Goal: Task Accomplishment & Management: Use online tool/utility

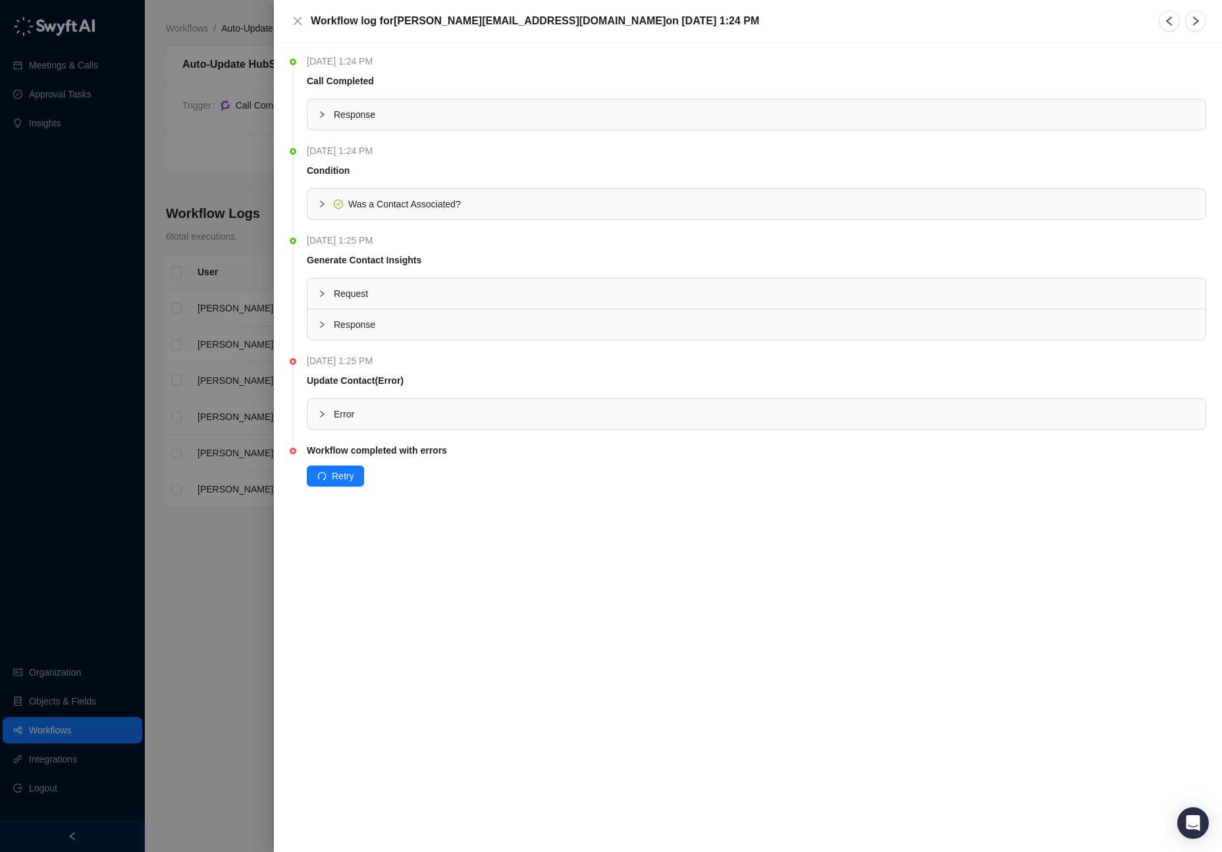
click at [476, 288] on span "Request" at bounding box center [764, 293] width 861 height 14
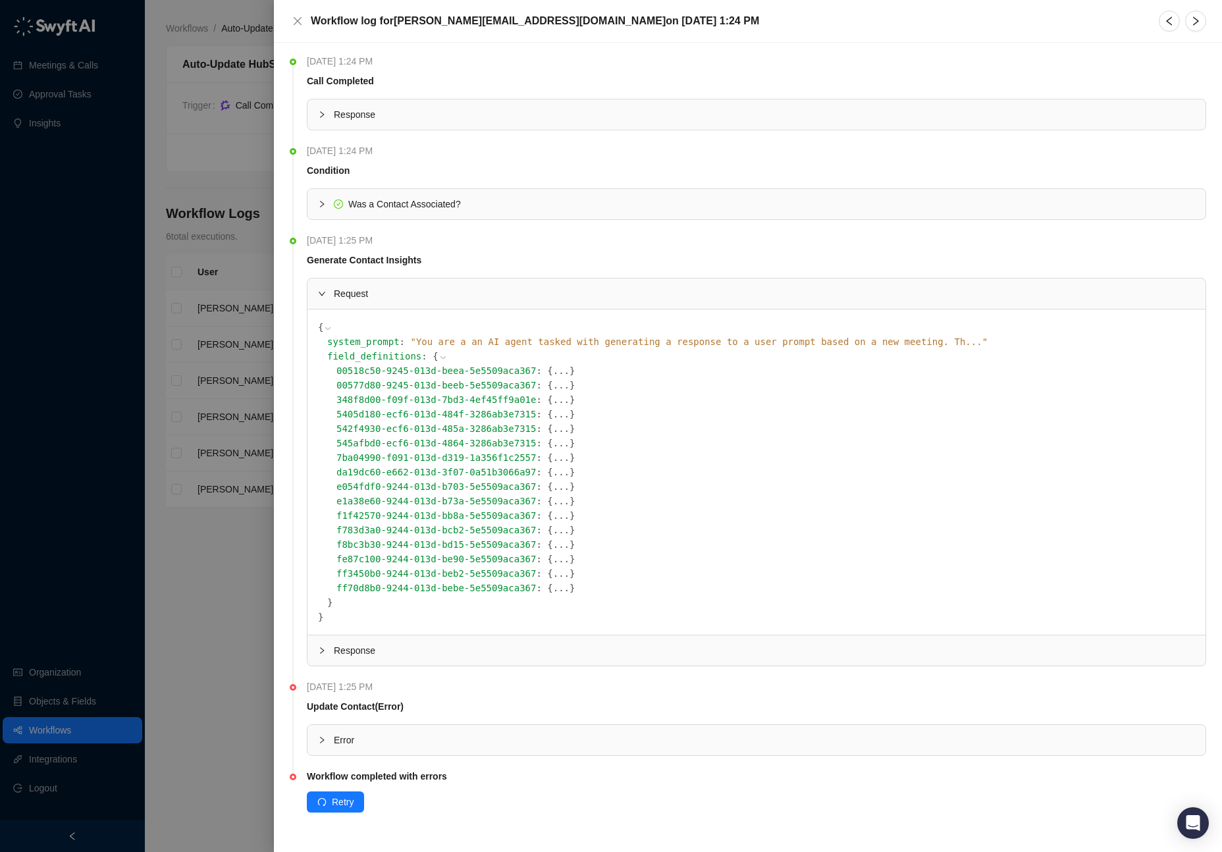
click at [475, 288] on span "Request" at bounding box center [764, 293] width 861 height 14
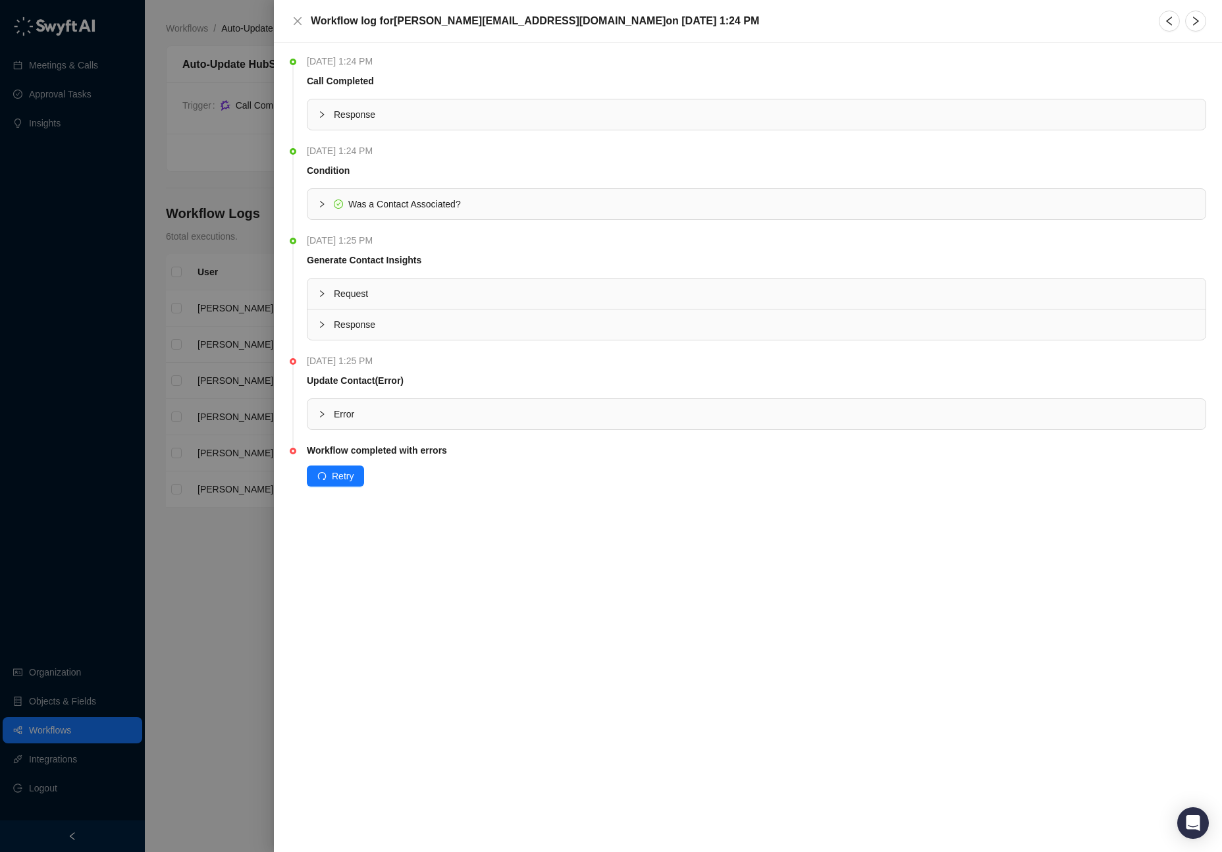
click at [431, 319] on span "Response" at bounding box center [764, 324] width 861 height 14
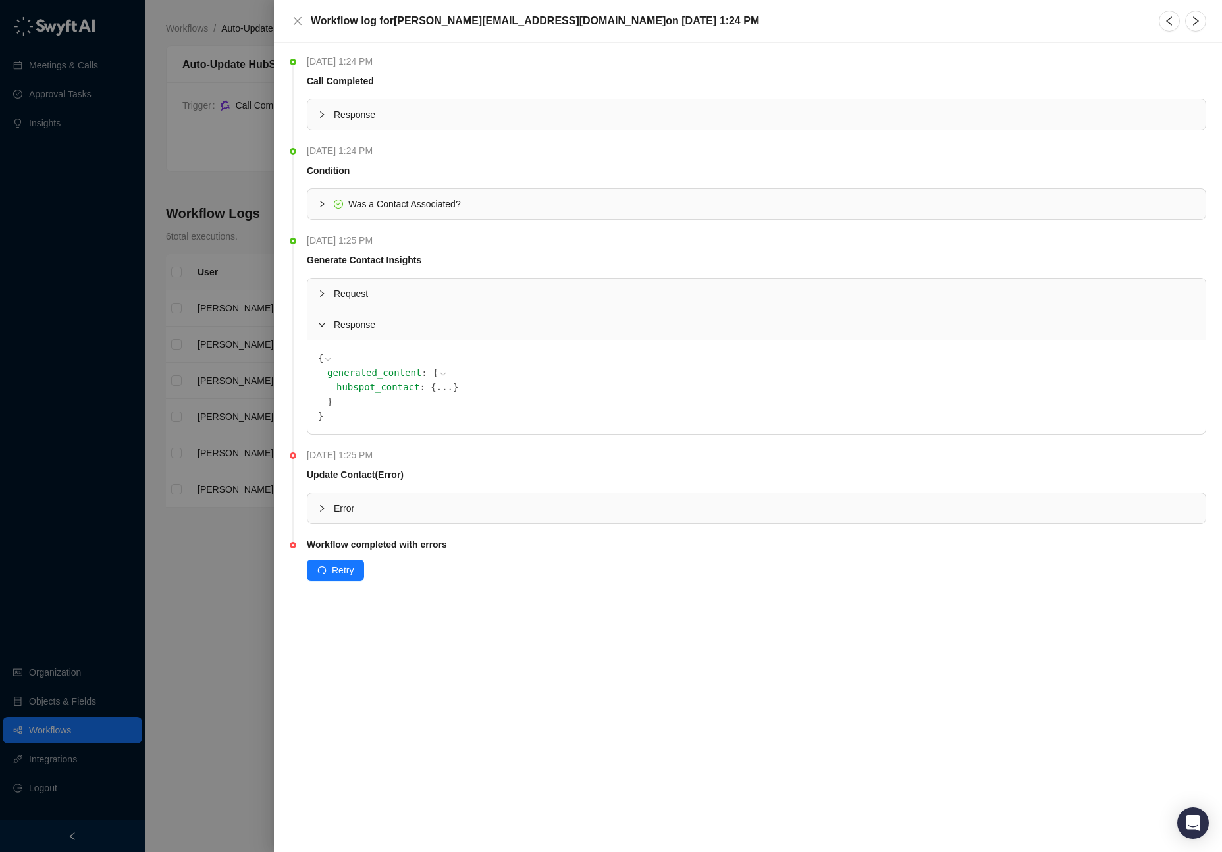
click at [431, 319] on span "Response" at bounding box center [764, 324] width 861 height 14
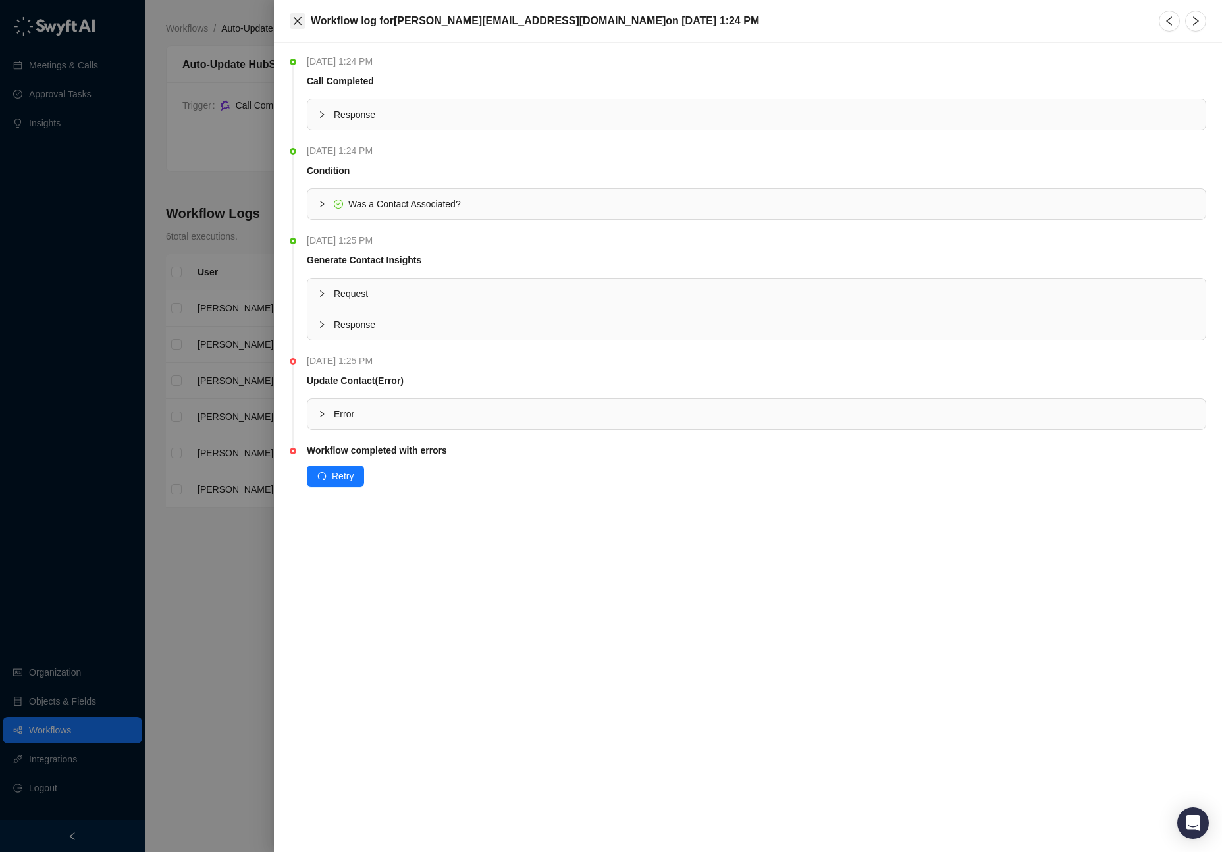
click at [302, 14] on button "Close" at bounding box center [298, 21] width 16 height 16
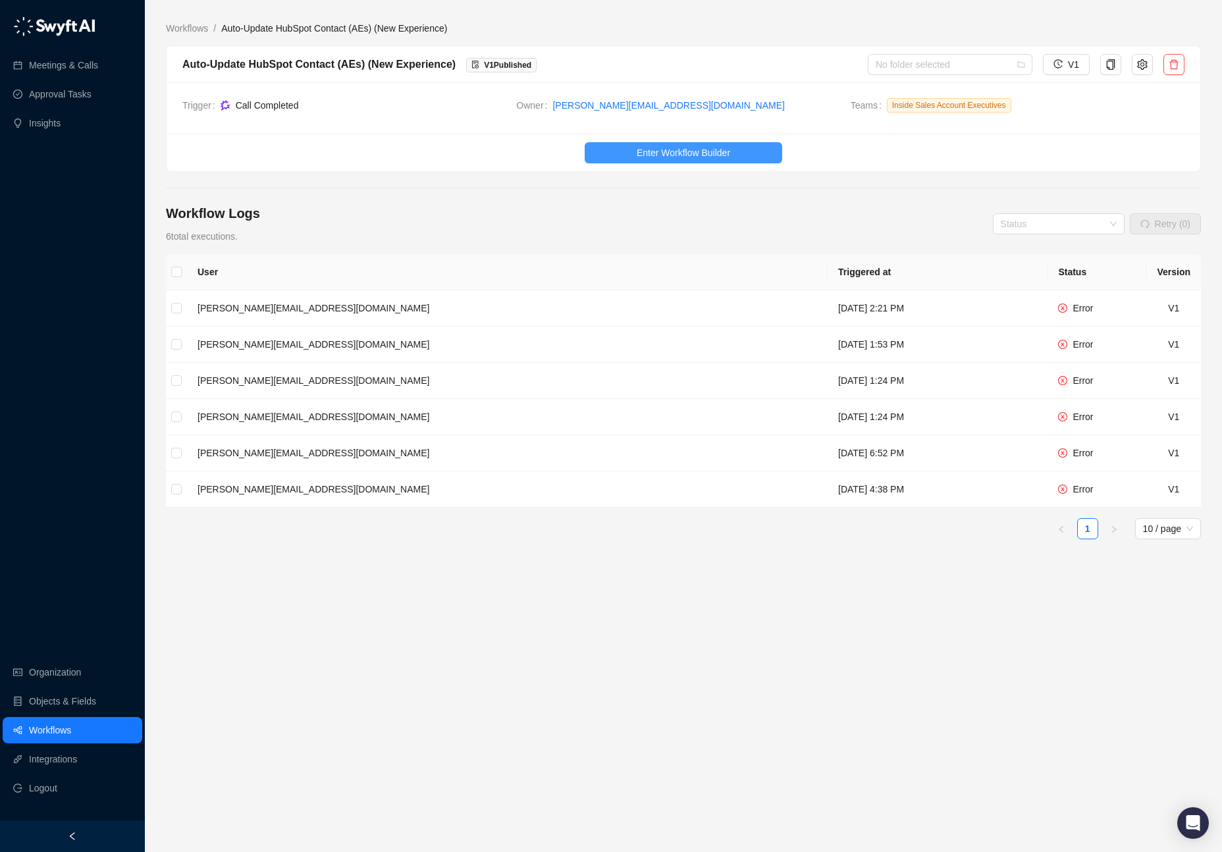
click at [733, 146] on button "Enter Workflow Builder" at bounding box center [684, 152] width 198 height 21
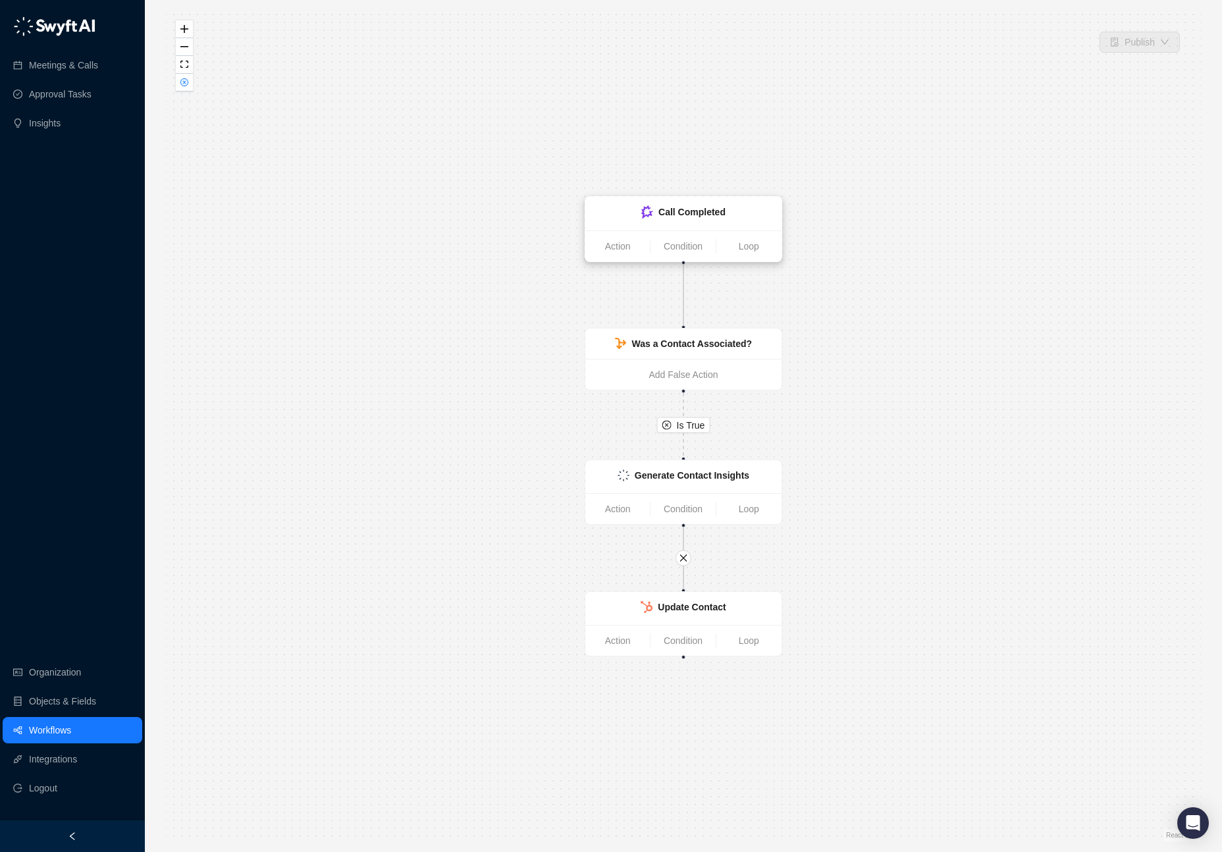
click at [697, 209] on strong "Call Completed" at bounding box center [691, 212] width 67 height 11
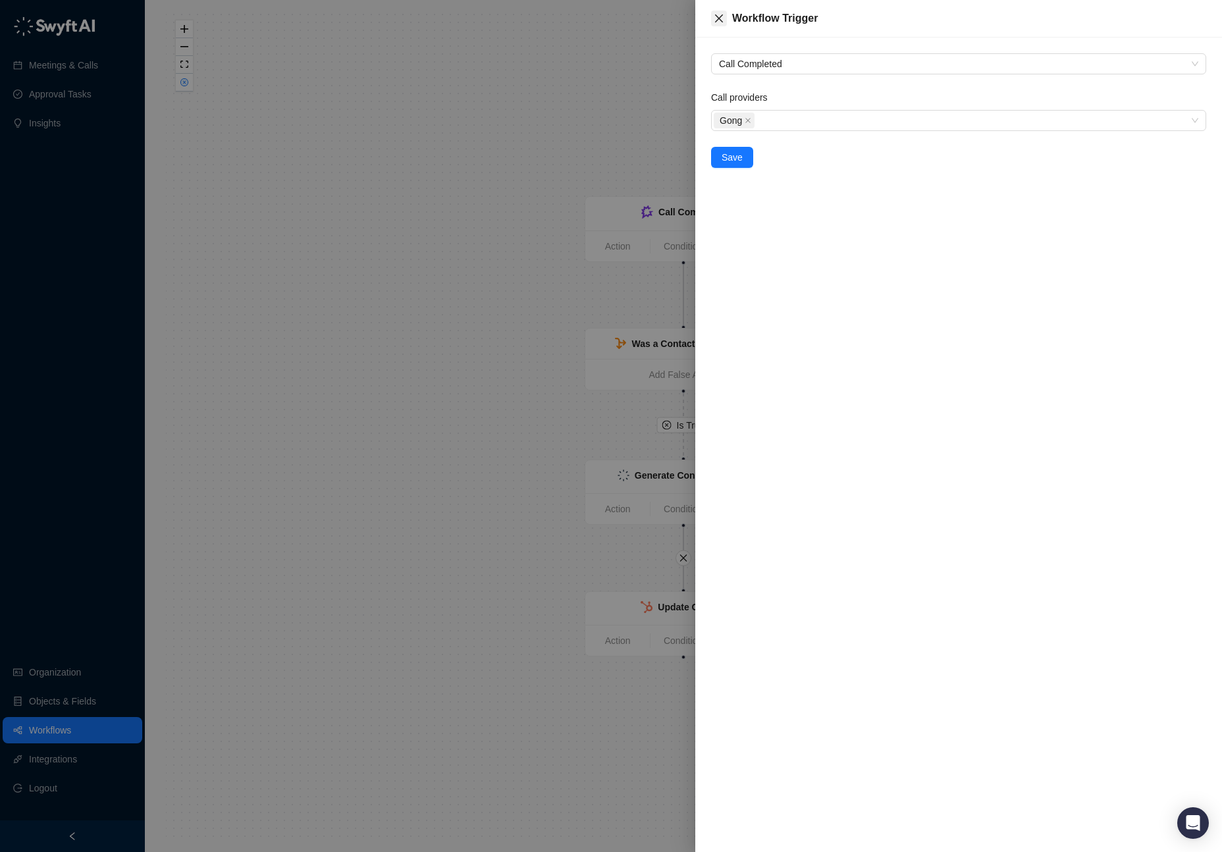
click at [720, 14] on icon "close" at bounding box center [719, 18] width 11 height 11
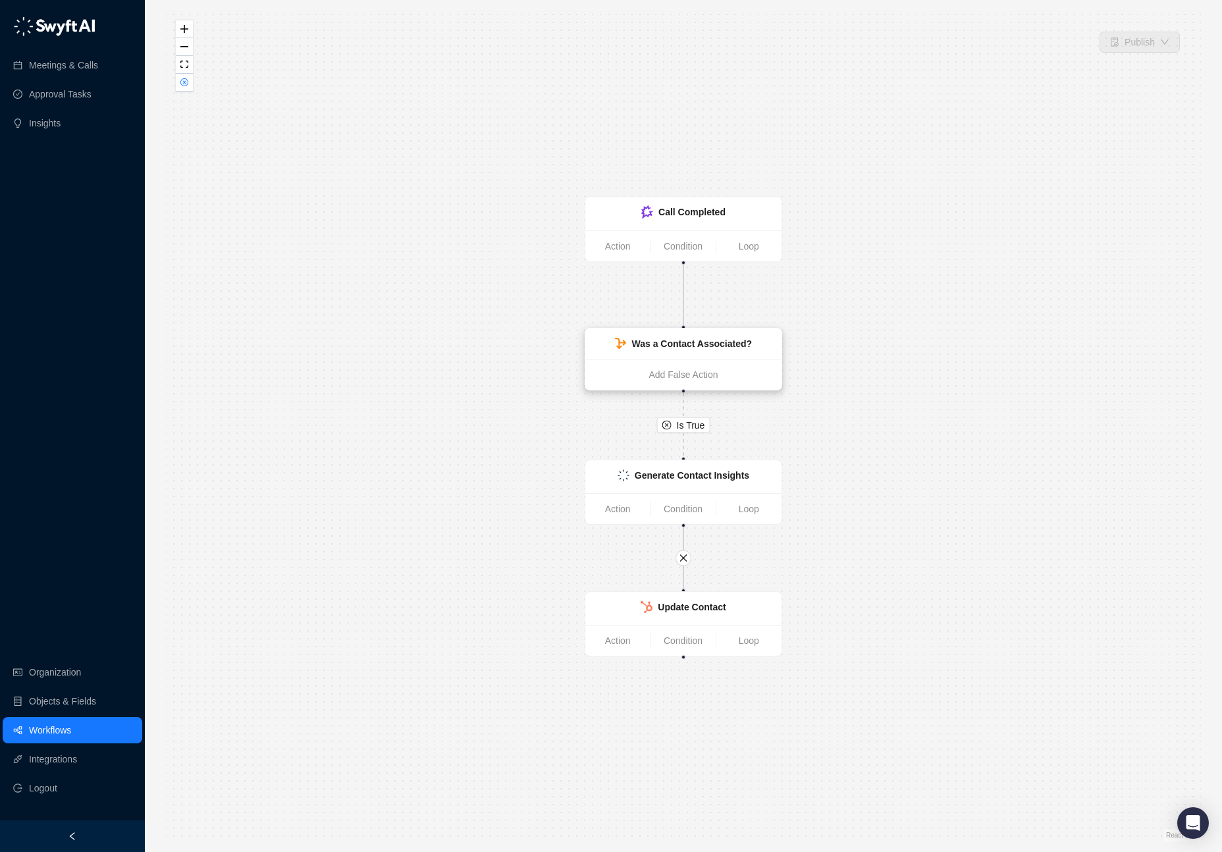
click at [704, 336] on div "Was a Contact Associated?" at bounding box center [691, 343] width 120 height 14
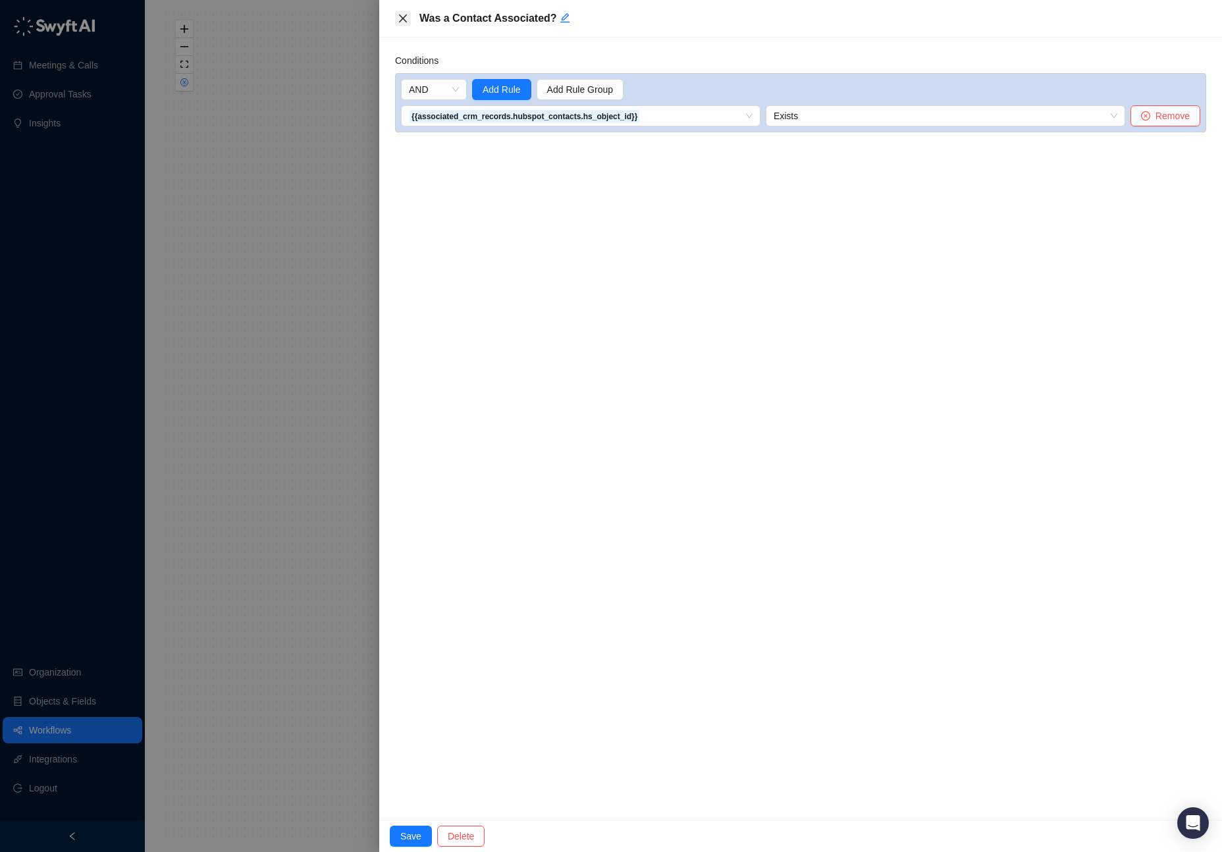
click at [404, 16] on icon "close" at bounding box center [403, 18] width 8 height 8
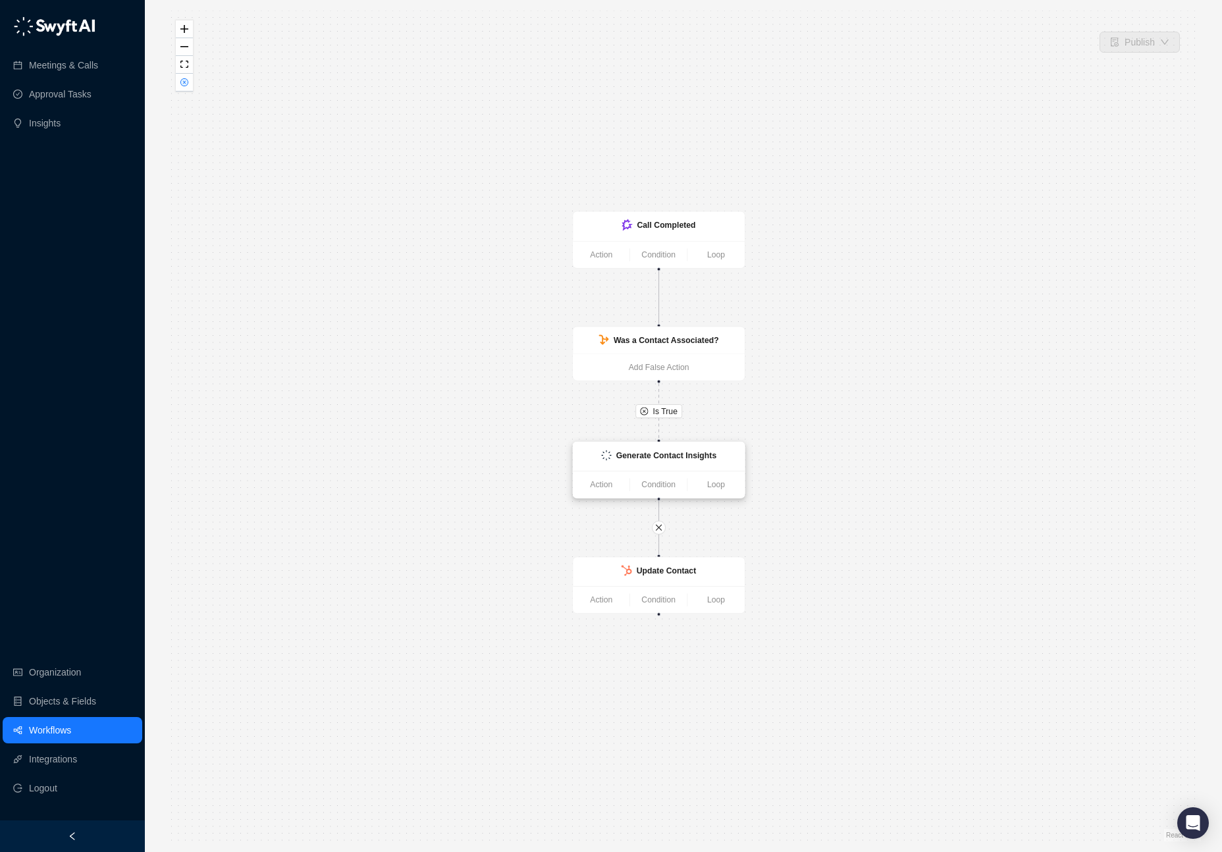
click at [658, 455] on strong "Generate Contact Insights" at bounding box center [666, 454] width 100 height 9
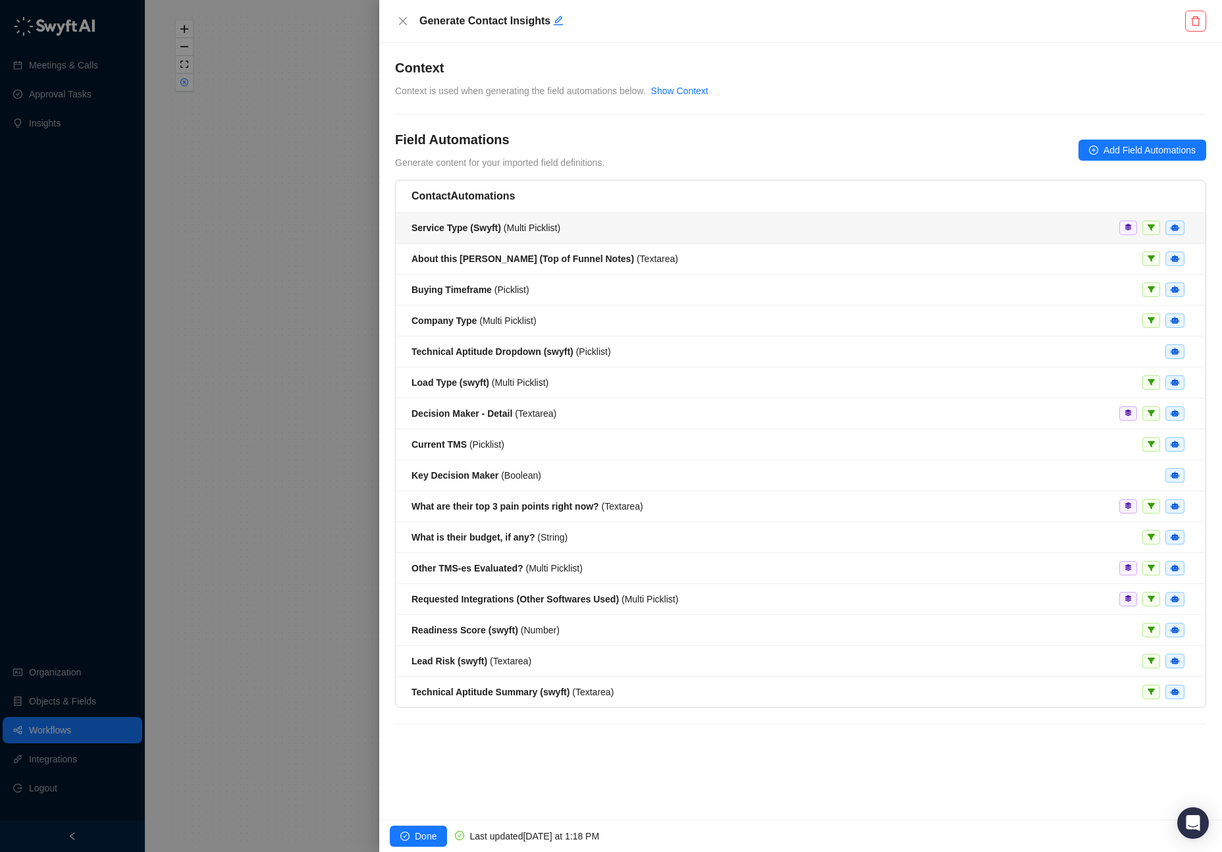
click at [997, 224] on div "Service Type (Swyft) ( Multi Picklist )" at bounding box center [800, 228] width 778 height 14
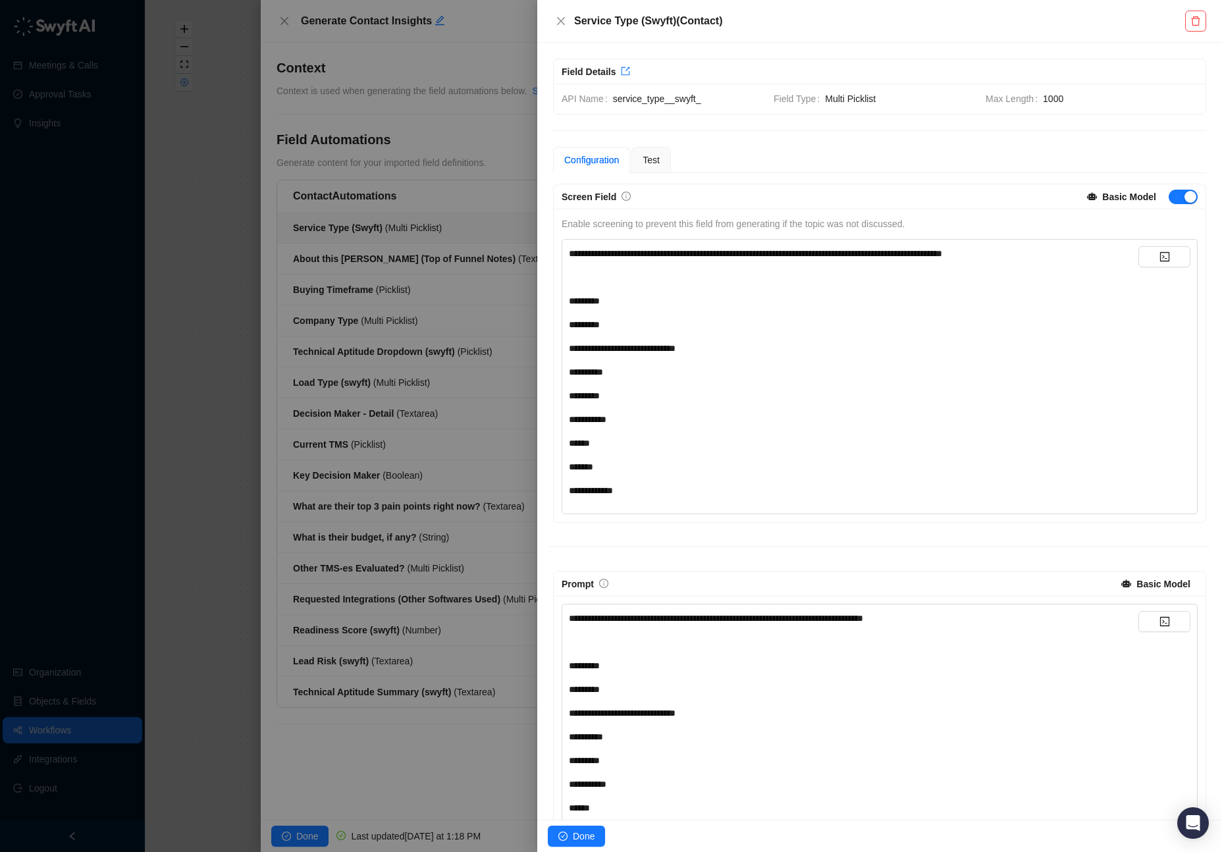
click at [409, 248] on div at bounding box center [611, 426] width 1222 height 852
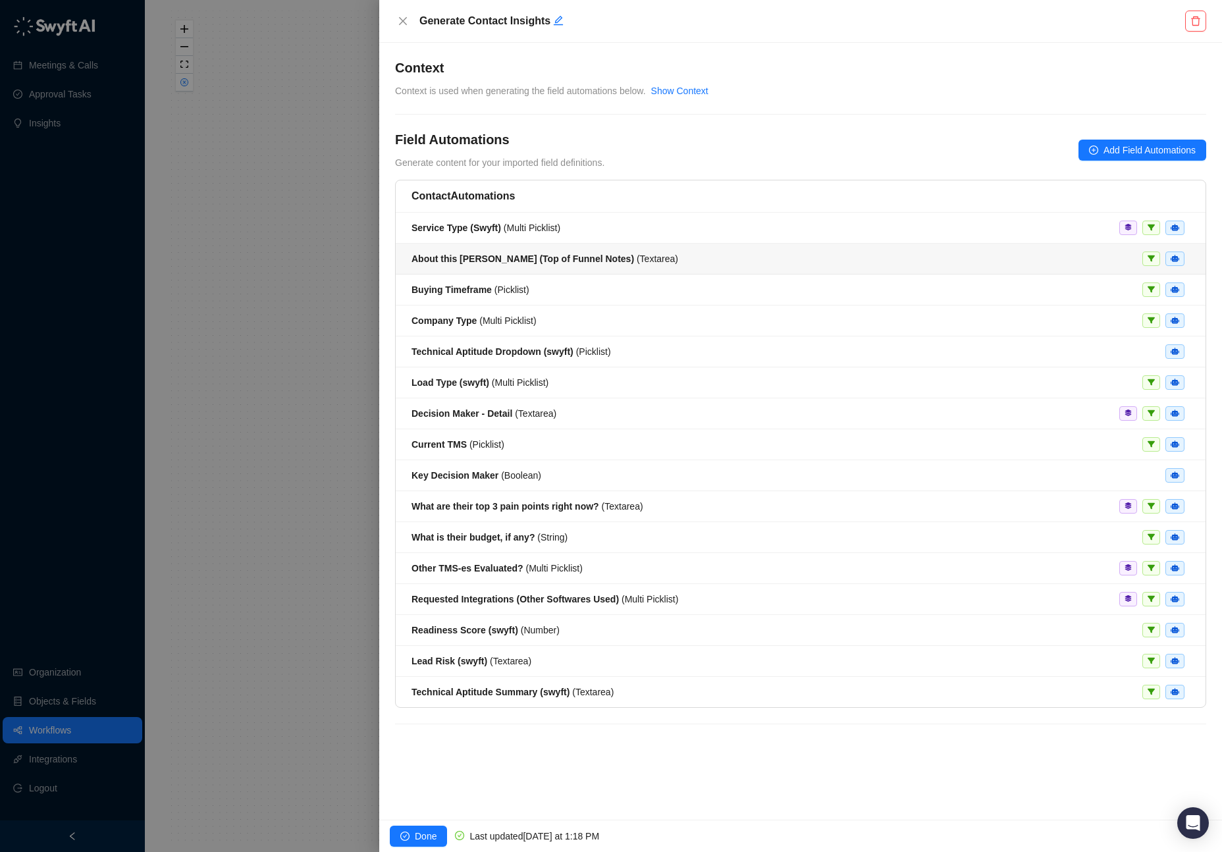
click at [616, 252] on div "About this [PERSON_NAME] (Top of Funnel Notes) ( Textarea )" at bounding box center [544, 259] width 267 height 14
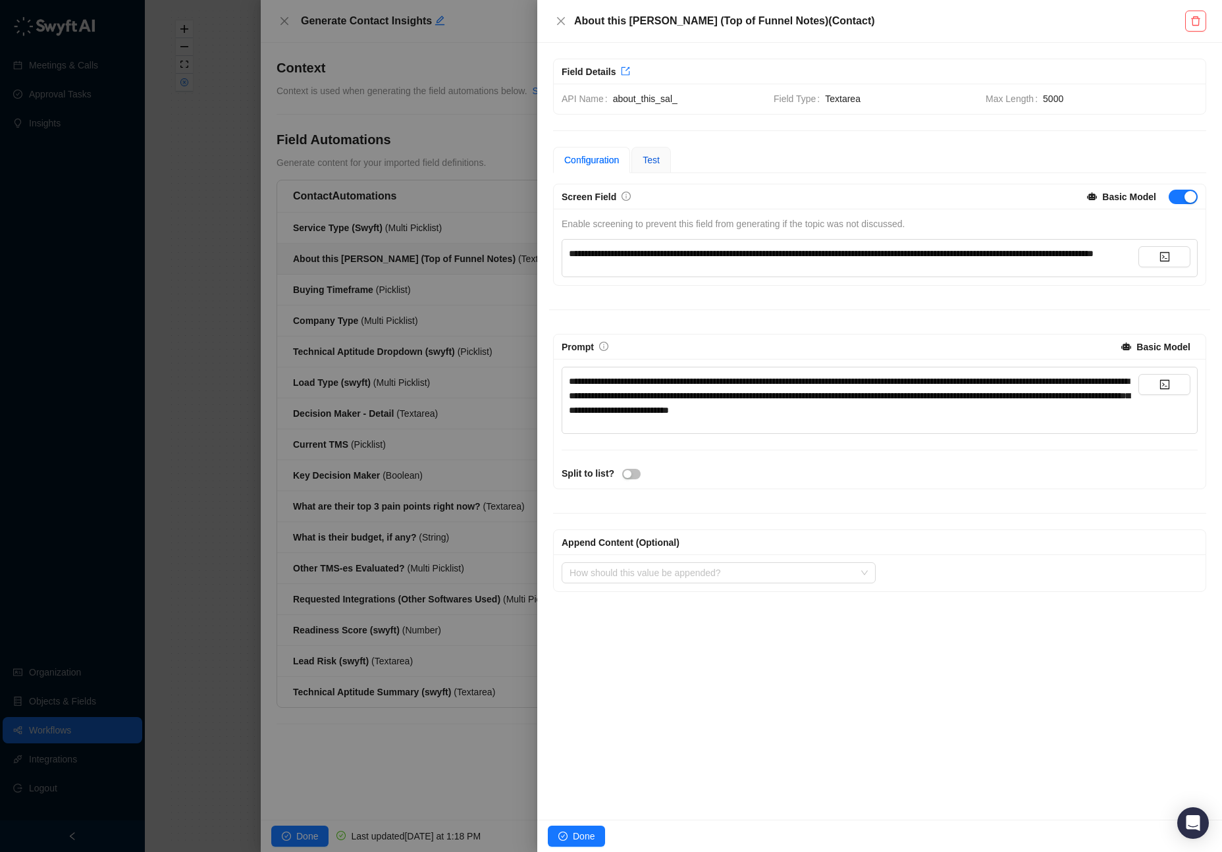
click at [655, 161] on span "Test" at bounding box center [651, 160] width 17 height 11
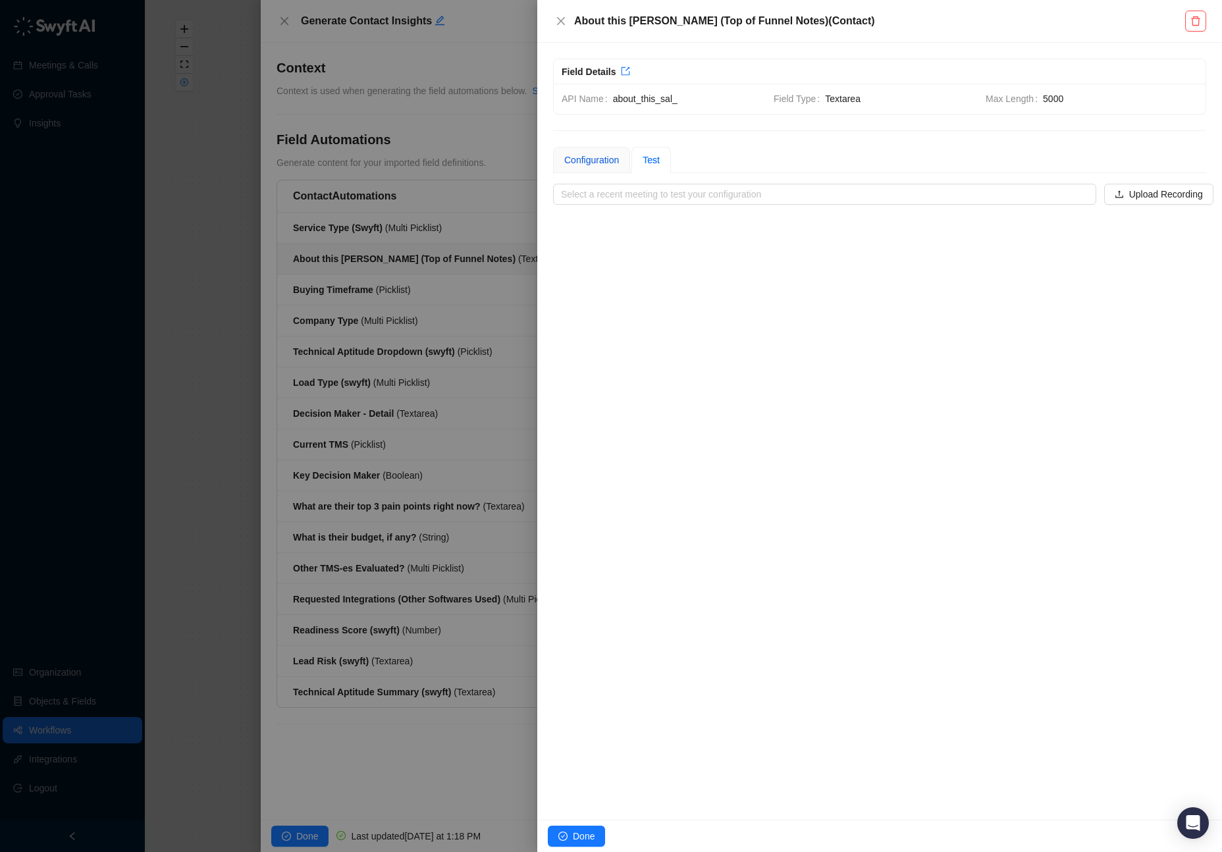
click at [594, 165] on div "Configuration" at bounding box center [591, 160] width 55 height 14
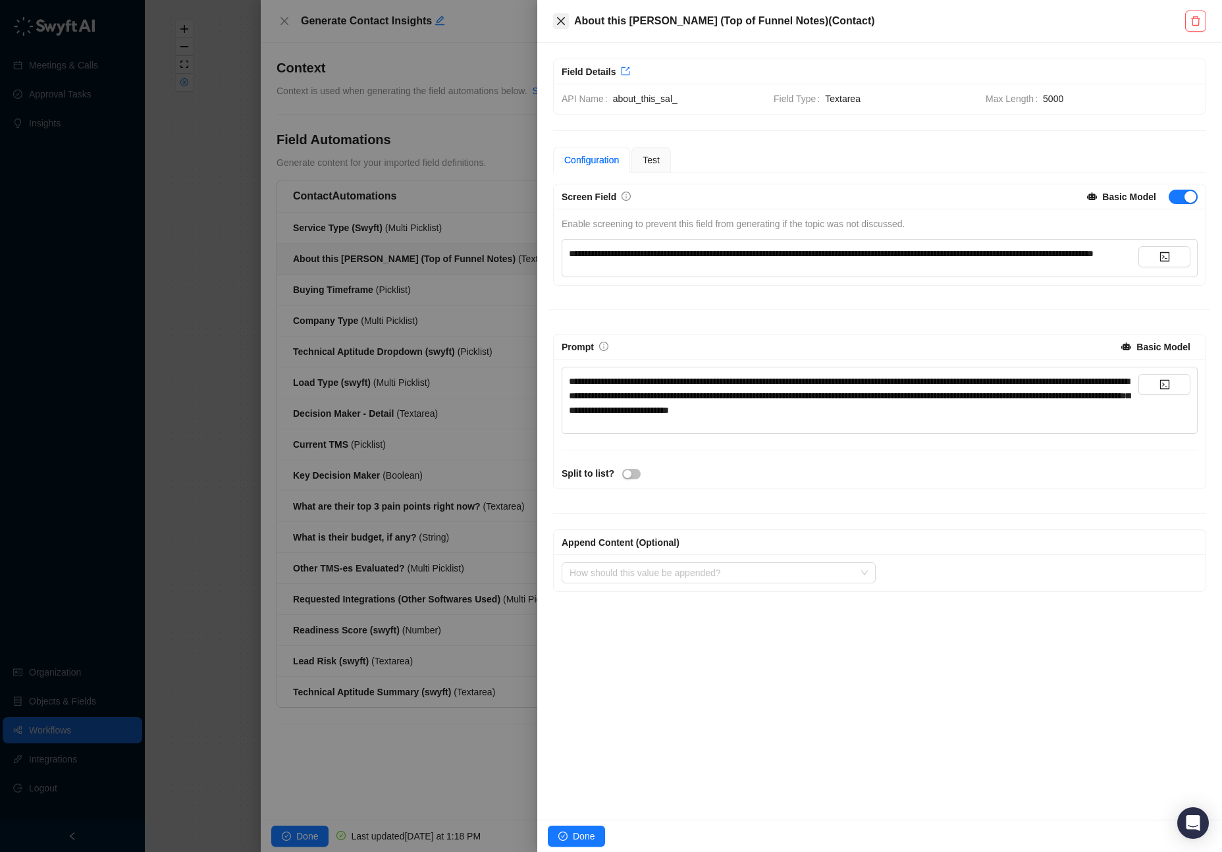
click at [560, 22] on icon "close" at bounding box center [561, 21] width 11 height 11
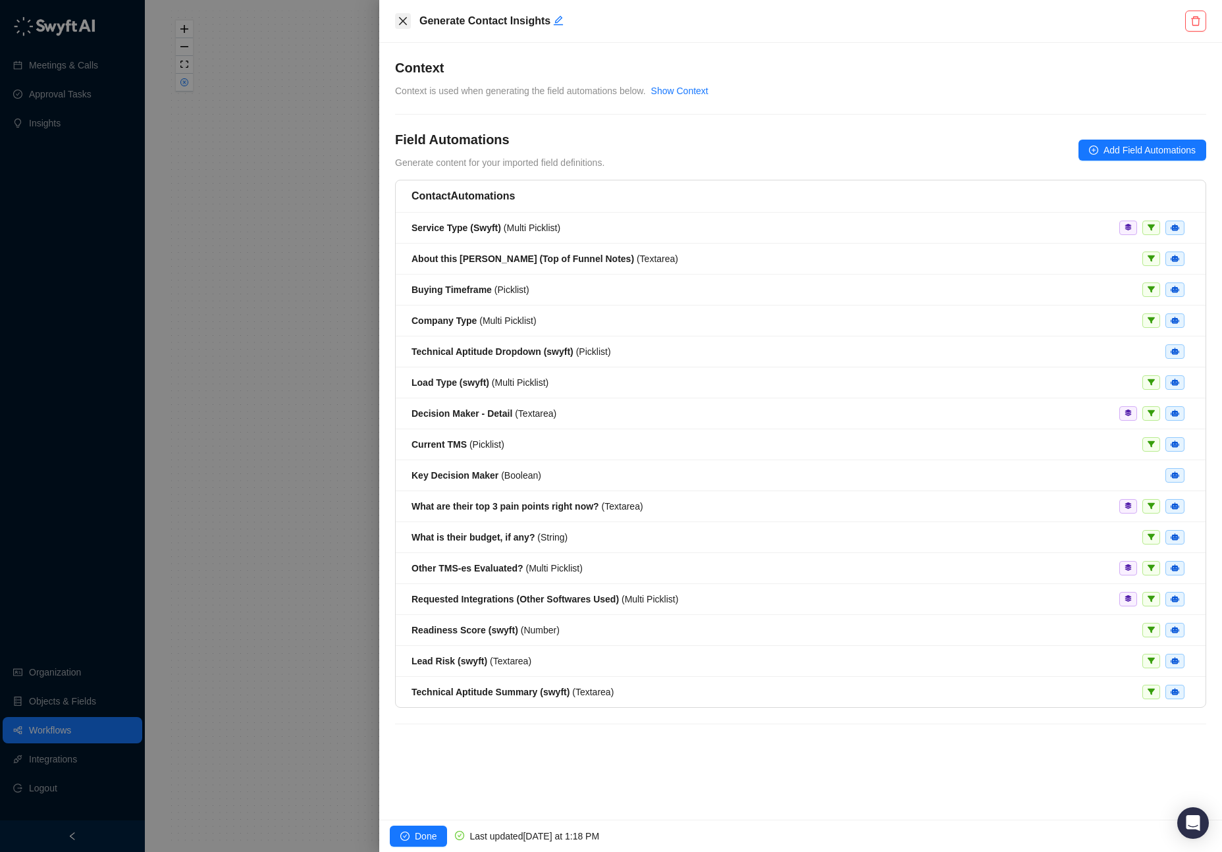
click at [399, 20] on icon "close" at bounding box center [403, 21] width 11 height 11
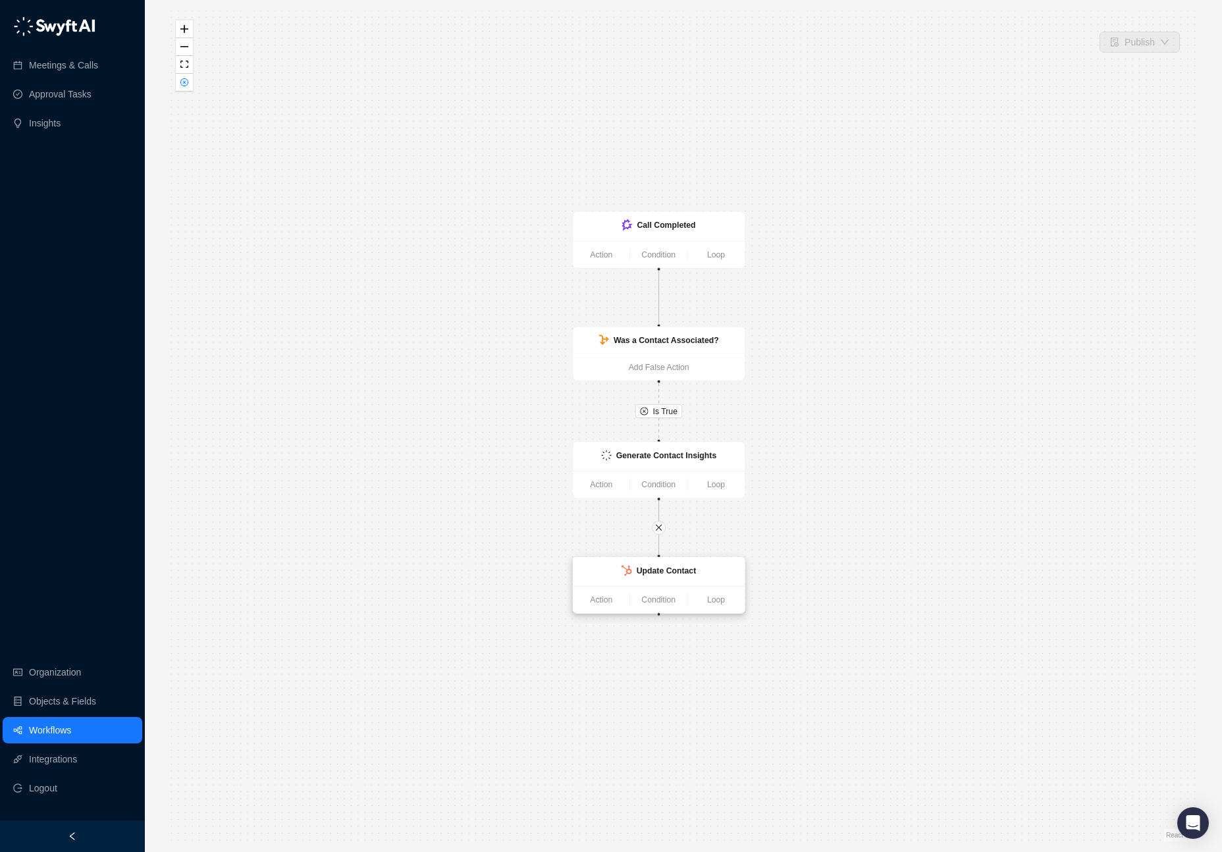
click at [677, 576] on div "Update Contact" at bounding box center [667, 570] width 60 height 13
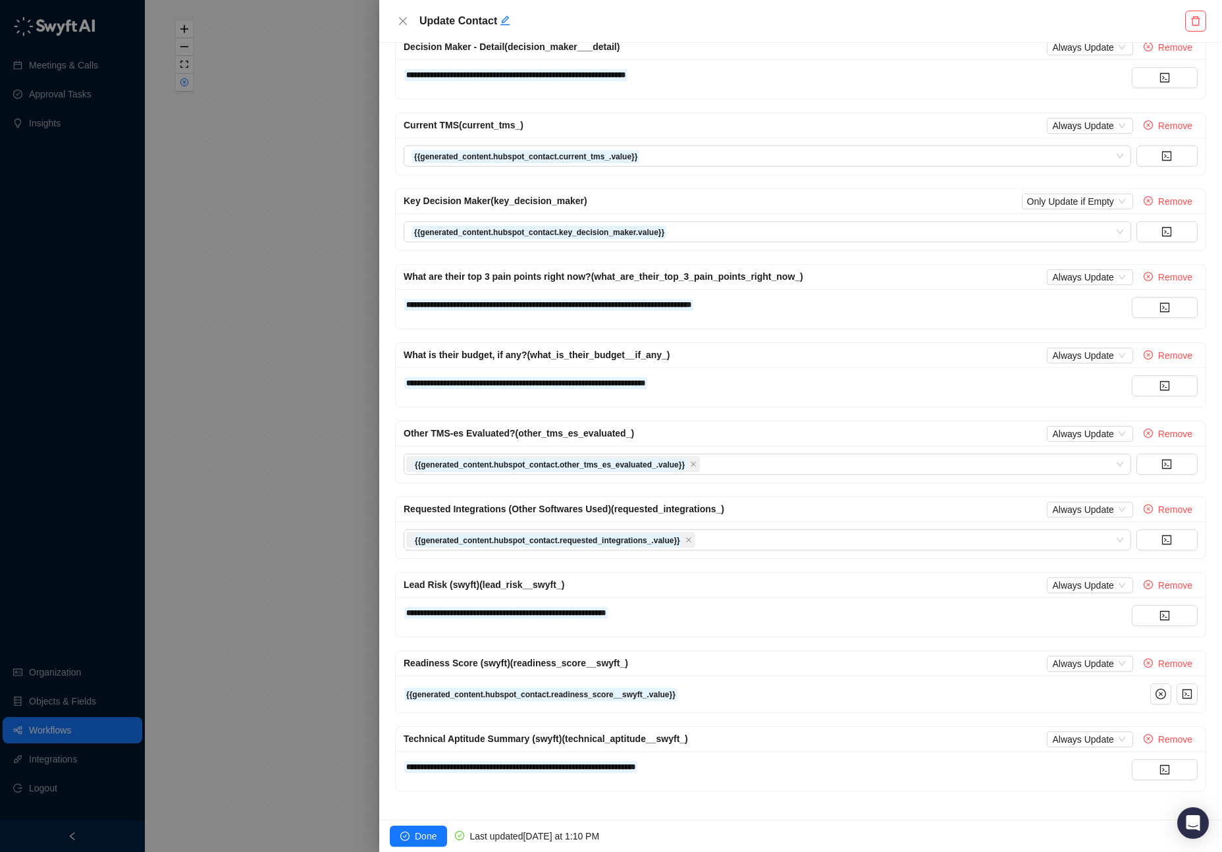
scroll to position [670, 0]
click at [405, 19] on icon "close" at bounding box center [403, 21] width 8 height 8
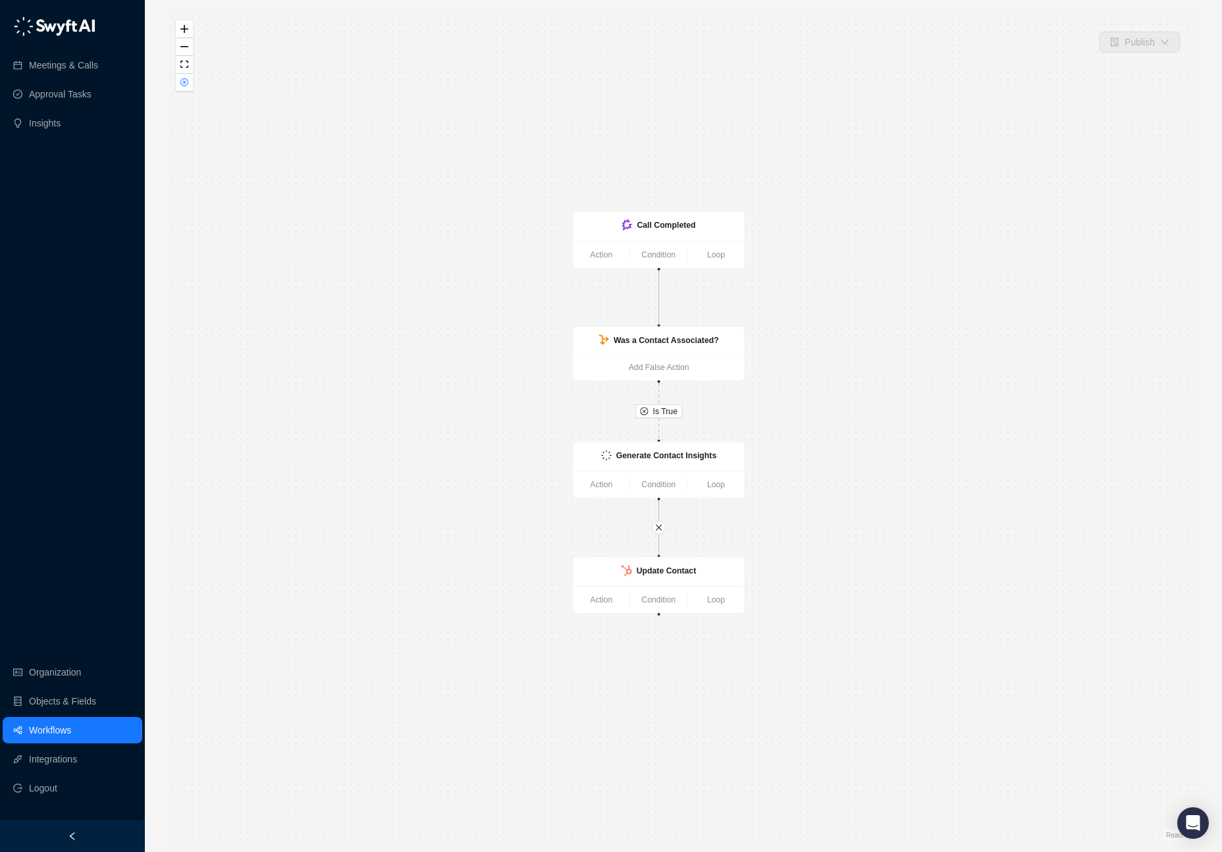
click at [246, 194] on div "Is True Call Completed Action Condition Loop Was a Contact Associated? Add Fals…" at bounding box center [683, 426] width 1035 height 831
